Goal: Information Seeking & Learning: Learn about a topic

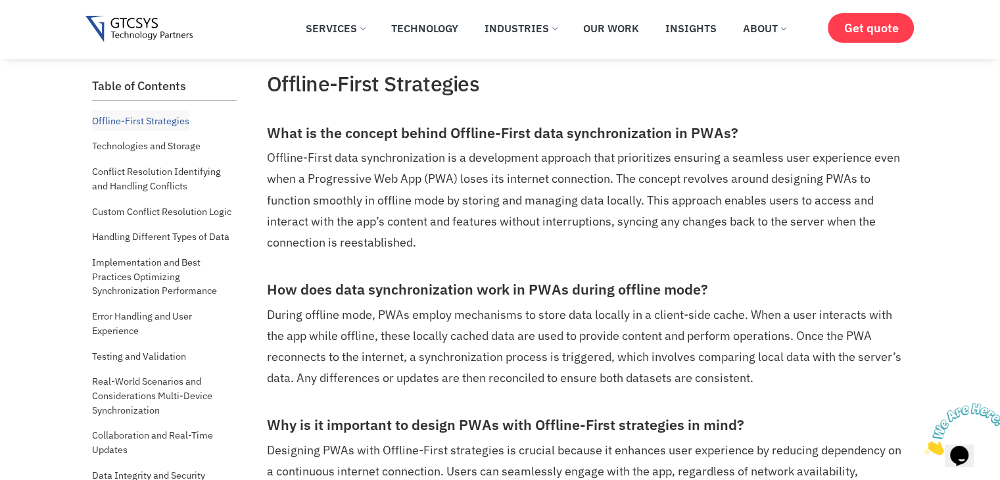
scroll to position [526, 0]
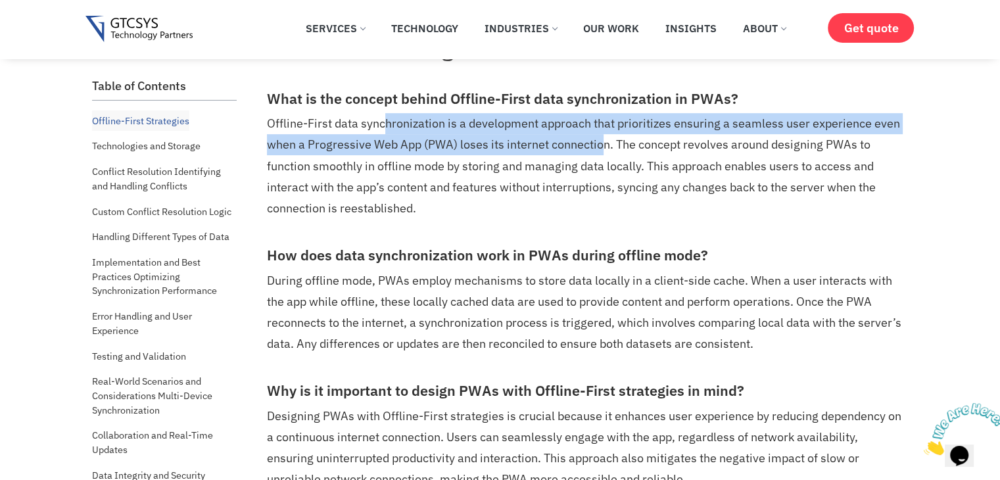
drag, startPoint x: 383, startPoint y: 121, endPoint x: 599, endPoint y: 137, distance: 216.2
click at [599, 137] on p "Offline-First data synchronization is a development approach that prioritizes e…" at bounding box center [586, 165] width 638 height 105
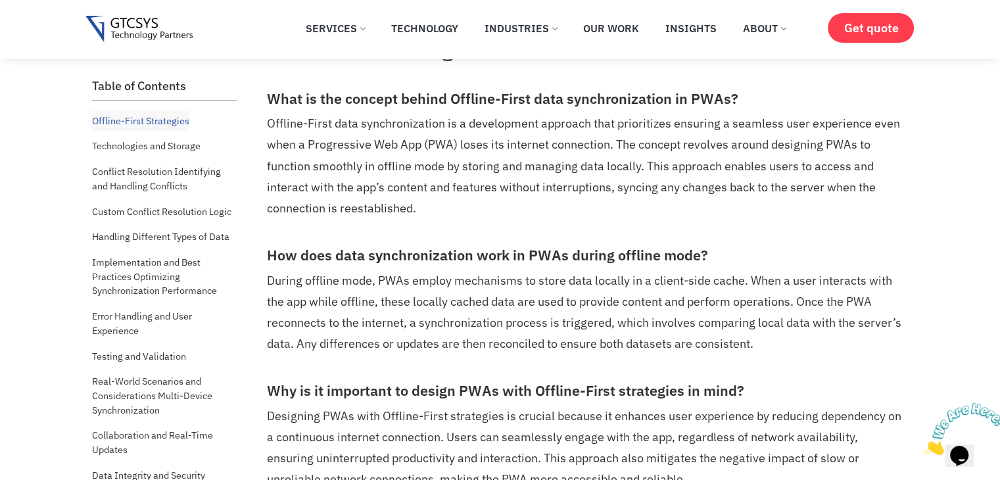
click at [595, 190] on p "Offline-First data synchronization is a development approach that prioritizes e…" at bounding box center [586, 165] width 638 height 105
drag, startPoint x: 620, startPoint y: 124, endPoint x: 786, endPoint y: 124, distance: 166.3
click at [786, 124] on p "Offline-First data synchronization is a development approach that prioritizes e…" at bounding box center [586, 165] width 638 height 105
click at [501, 210] on p "Offline-First data synchronization is a development approach that prioritizes e…" at bounding box center [586, 165] width 638 height 105
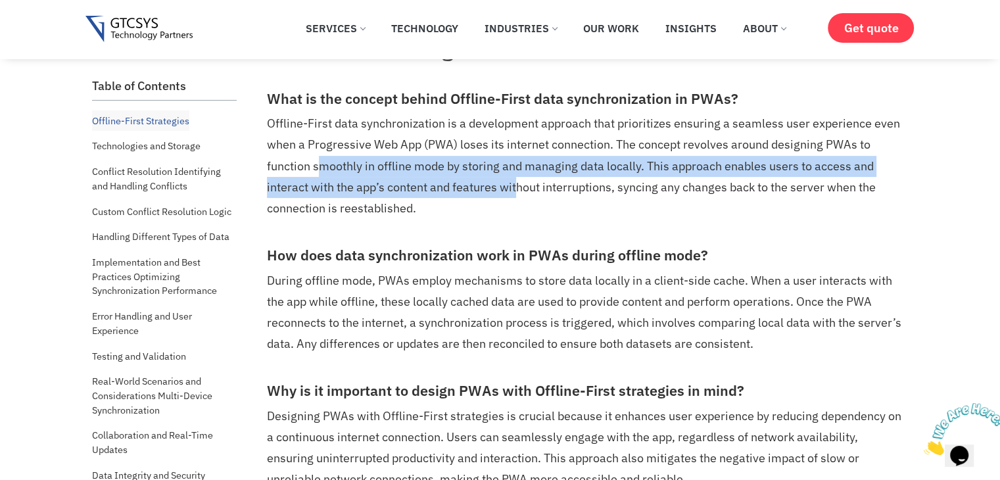
drag, startPoint x: 320, startPoint y: 166, endPoint x: 487, endPoint y: 230, distance: 178.7
click at [519, 180] on p "Offline-First data synchronization is a development approach that prioritizes e…" at bounding box center [586, 165] width 638 height 105
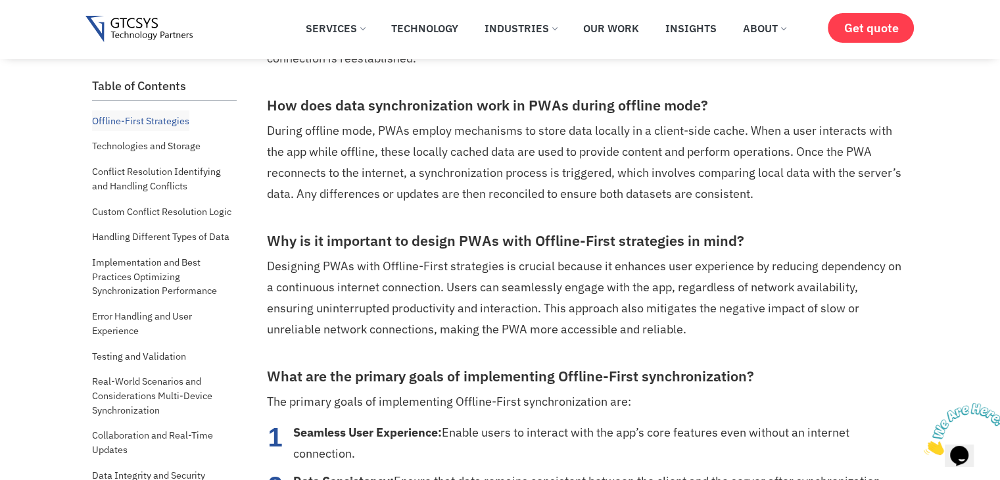
scroll to position [701, 0]
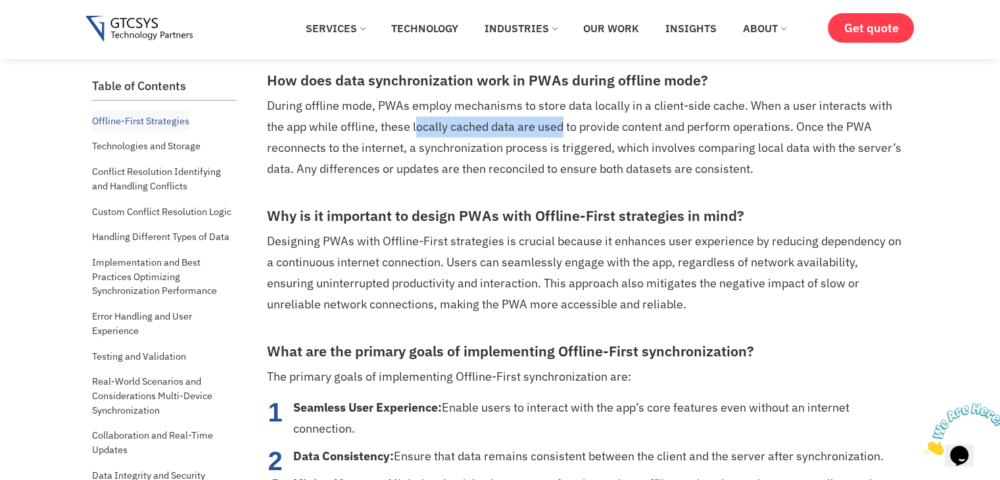
drag, startPoint x: 415, startPoint y: 123, endPoint x: 550, endPoint y: 153, distance: 138.1
click at [562, 128] on p "During offline mode, PWAs employ mechanisms to store data locally in a client-s…" at bounding box center [586, 137] width 638 height 84
click at [520, 168] on p "During offline mode, PWAs employ mechanisms to store data locally in a client-s…" at bounding box center [586, 137] width 638 height 84
drag, startPoint x: 430, startPoint y: 127, endPoint x: 567, endPoint y: 127, distance: 137.4
click at [567, 127] on p "During offline mode, PWAs employ mechanisms to store data locally in a client-s…" at bounding box center [586, 137] width 638 height 84
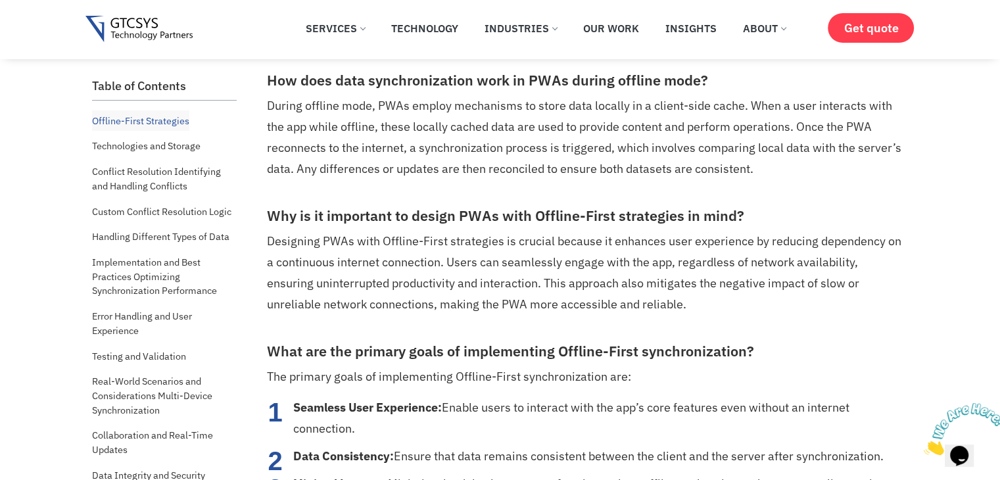
click at [463, 169] on p "During offline mode, PWAs employ mechanisms to store data locally in a client-s…" at bounding box center [586, 137] width 638 height 84
drag, startPoint x: 620, startPoint y: 124, endPoint x: 680, endPoint y: 124, distance: 60.5
click at [680, 124] on p "During offline mode, PWAs employ mechanisms to store data locally in a client-s…" at bounding box center [586, 137] width 638 height 84
click at [691, 156] on p "During offline mode, PWAs employ mechanisms to store data locally in a client-s…" at bounding box center [586, 137] width 638 height 84
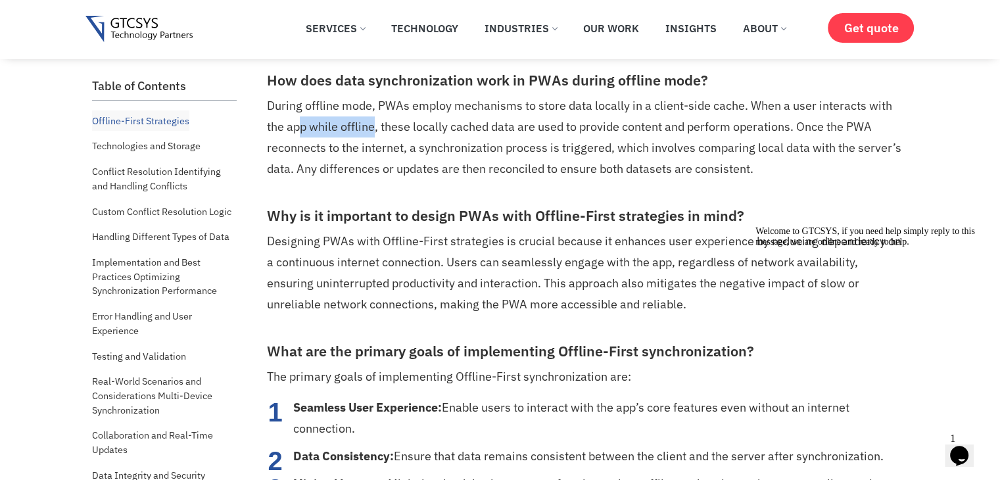
drag, startPoint x: 299, startPoint y: 127, endPoint x: 373, endPoint y: 127, distance: 73.6
click at [373, 127] on p "During offline mode, PWAs employ mechanisms to store data locally in a client-s…" at bounding box center [586, 137] width 638 height 84
click at [394, 158] on p "During offline mode, PWAs employ mechanisms to store data locally in a client-s…" at bounding box center [586, 137] width 638 height 84
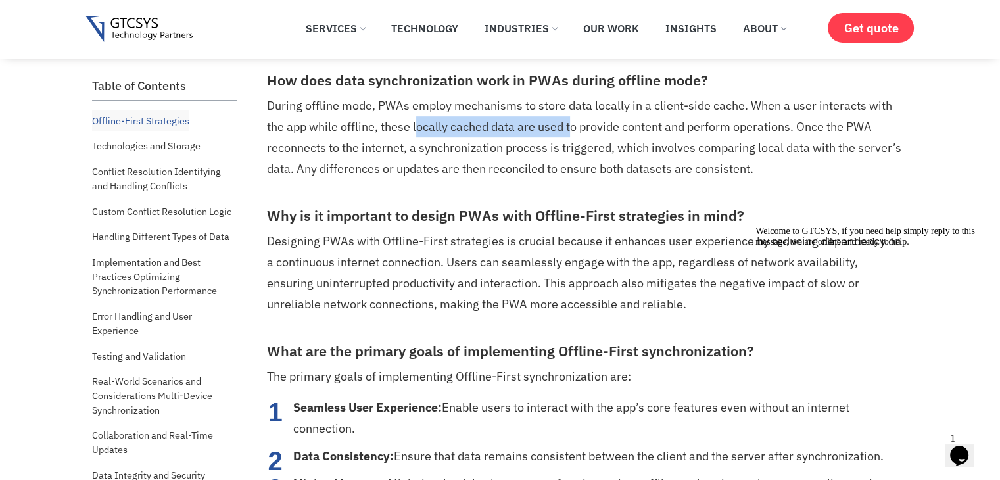
drag, startPoint x: 415, startPoint y: 128, endPoint x: 569, endPoint y: 120, distance: 154.0
click at [569, 120] on p "During offline mode, PWAs employ mechanisms to store data locally in a client-s…" at bounding box center [586, 137] width 638 height 84
click at [536, 156] on p "During offline mode, PWAs employ mechanisms to store data locally in a client-s…" at bounding box center [586, 137] width 638 height 84
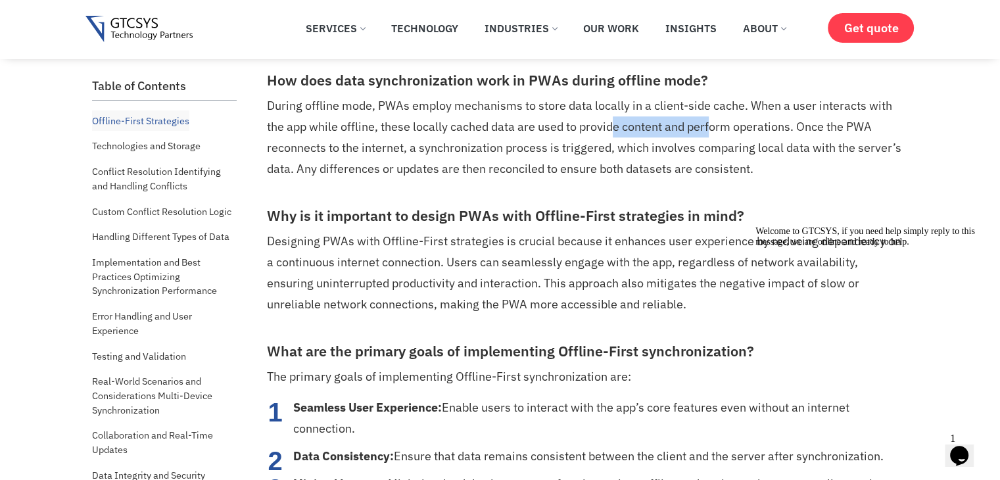
drag, startPoint x: 609, startPoint y: 124, endPoint x: 709, endPoint y: 126, distance: 99.3
click at [709, 126] on p "During offline mode, PWAs employ mechanisms to store data locally in a client-s…" at bounding box center [586, 137] width 638 height 84
click at [736, 150] on p "During offline mode, PWAs employ mechanisms to store data locally in a client-s…" at bounding box center [586, 137] width 638 height 84
